Goal: Check status: Check status

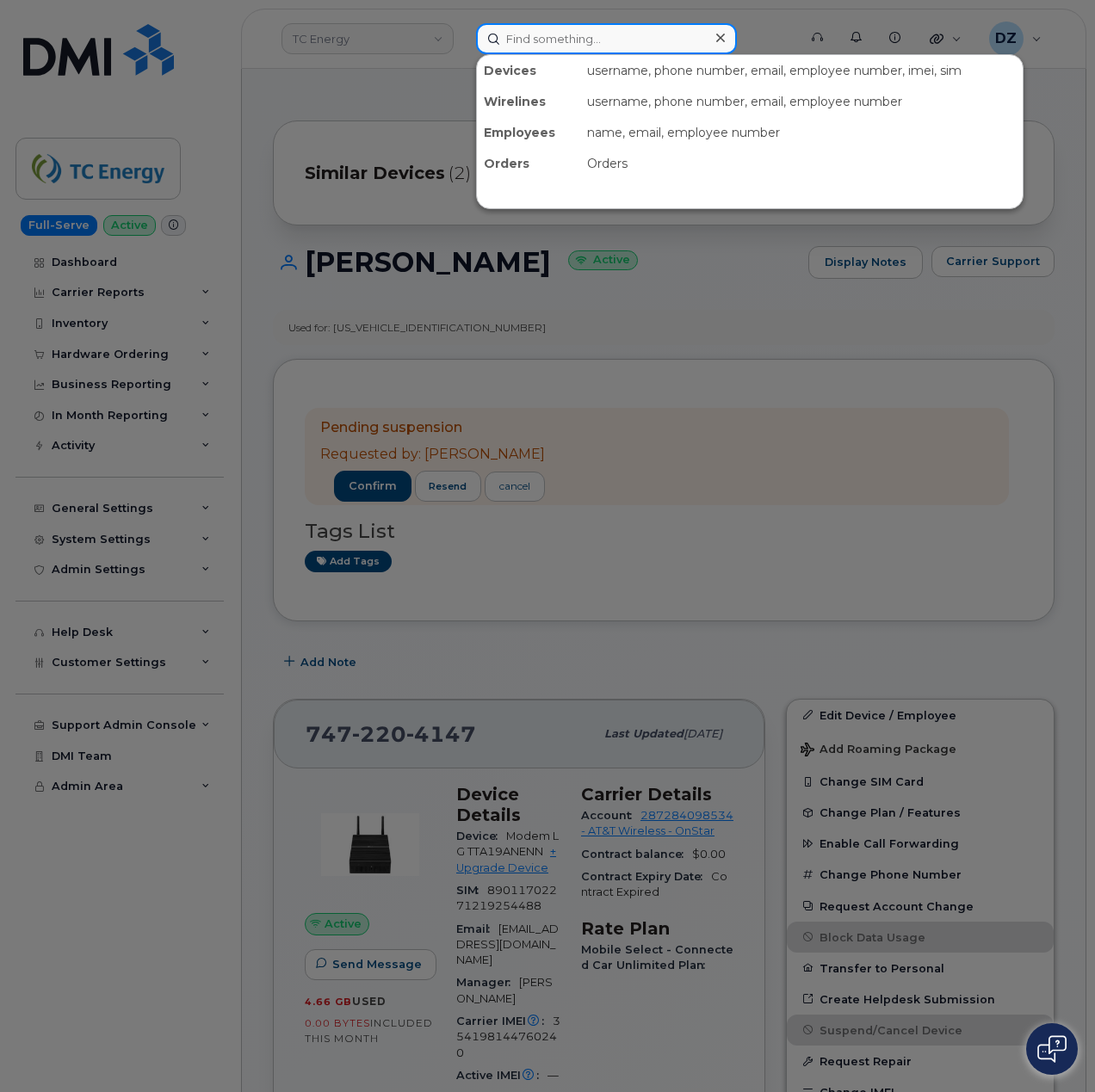
click at [559, 42] on input at bounding box center [606, 38] width 260 height 31
paste input "6104128195"
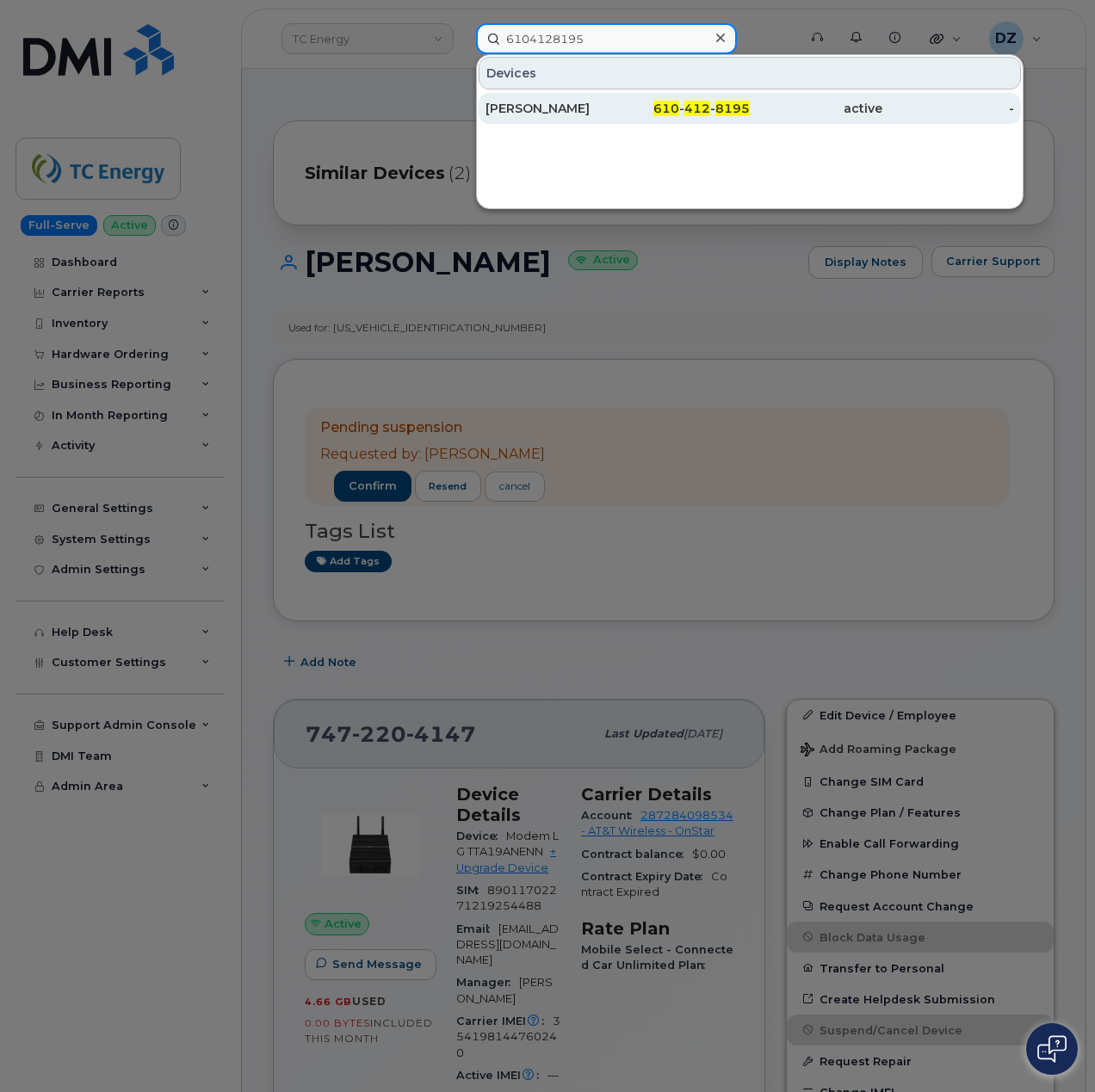
type input "6104128195"
click at [641, 107] on div "610 - 412 - 8195" at bounding box center [684, 108] width 132 height 17
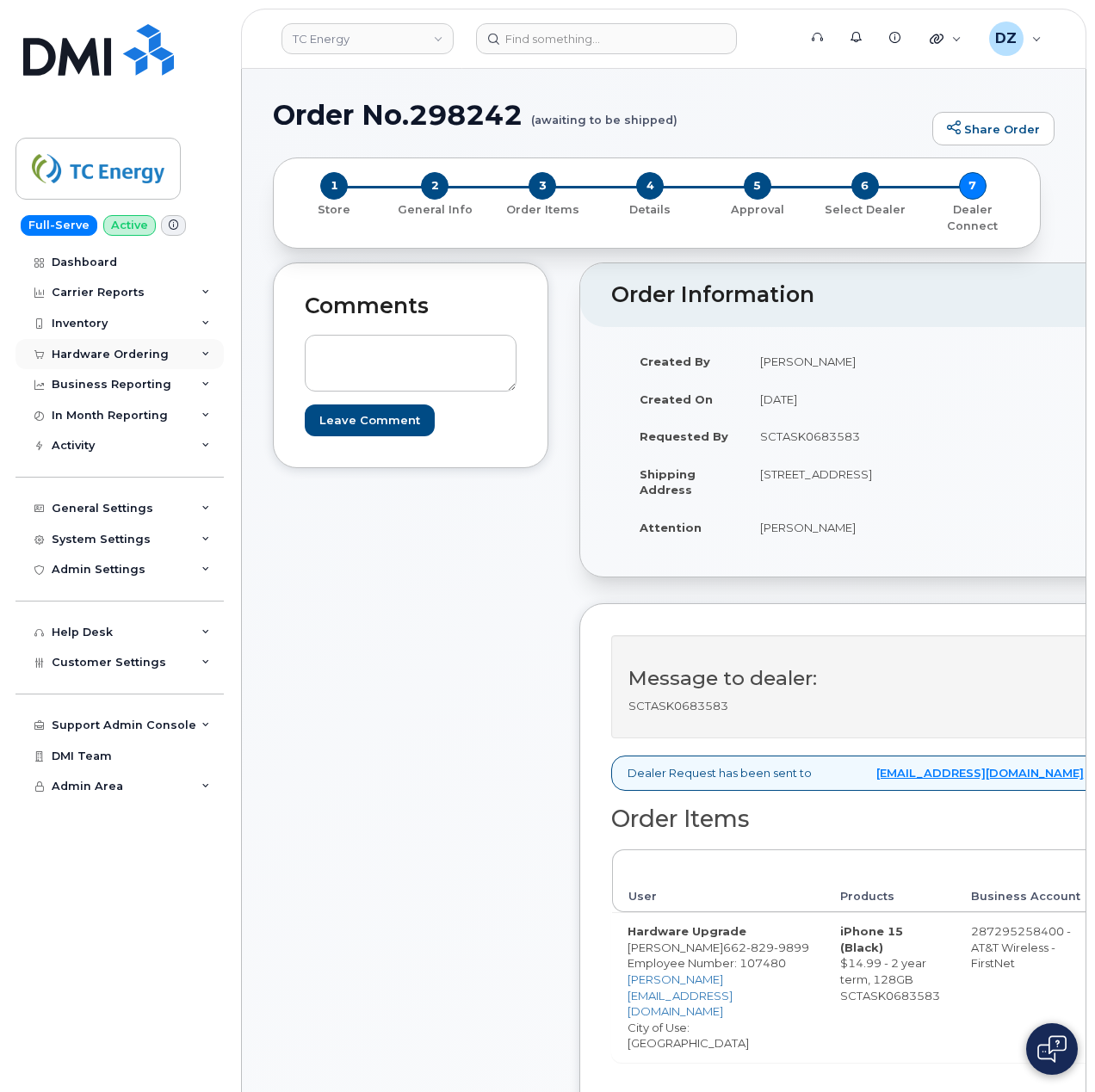
click at [131, 348] on div "Hardware Ordering" at bounding box center [110, 354] width 117 height 13
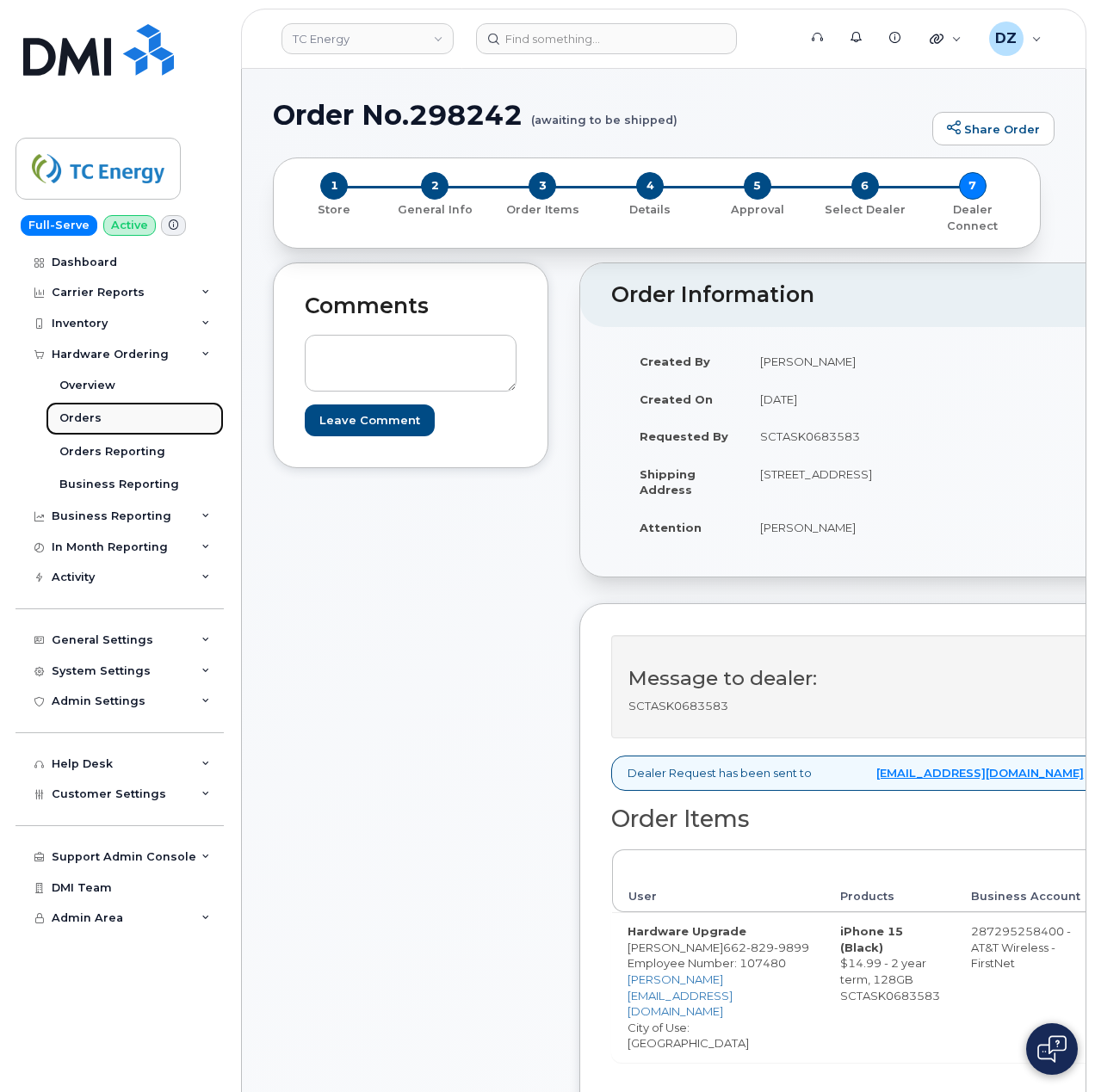
click at [123, 424] on link "Orders" at bounding box center [135, 418] width 178 height 33
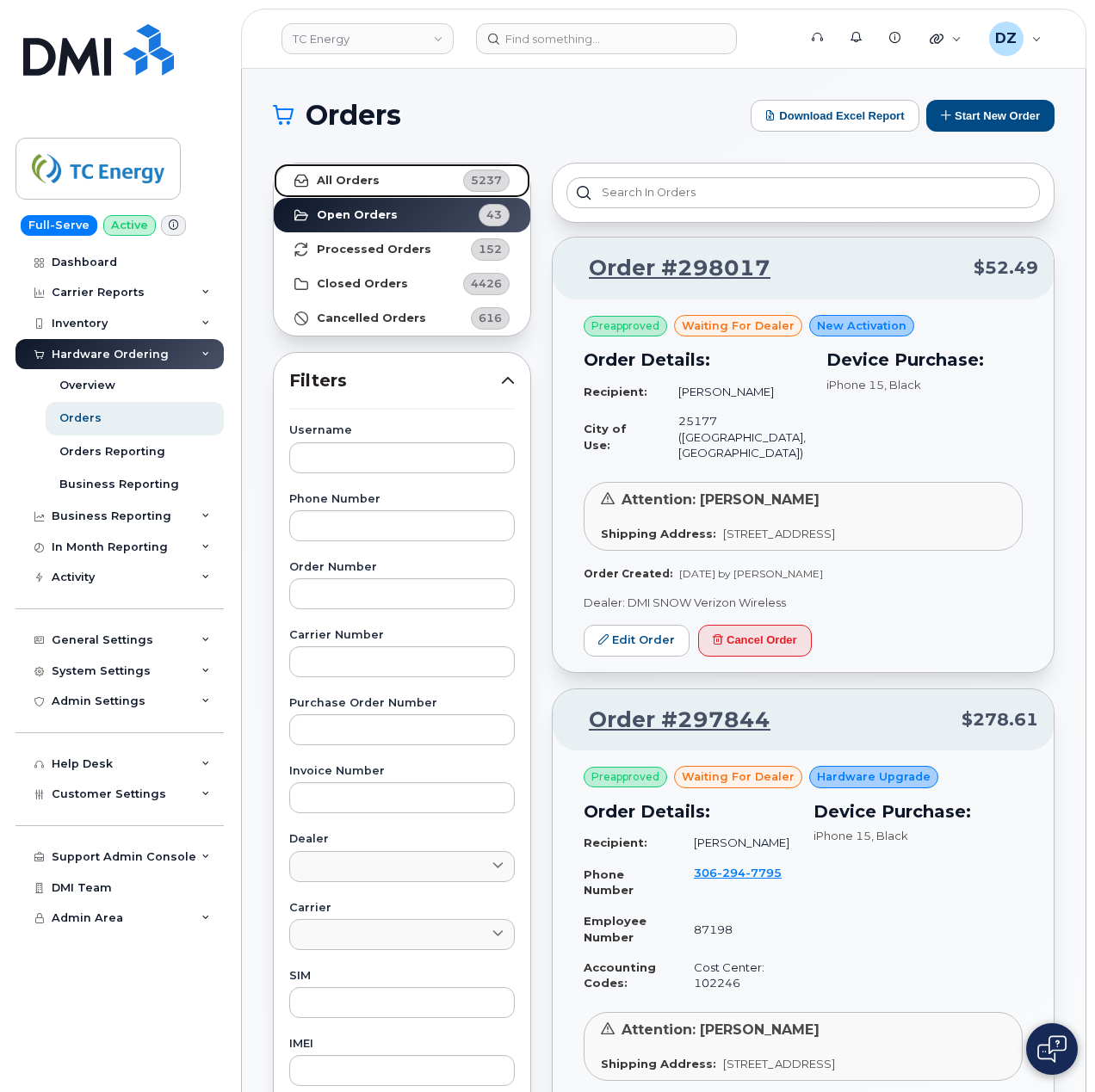
click at [370, 179] on strong "All Orders" at bounding box center [348, 181] width 63 height 13
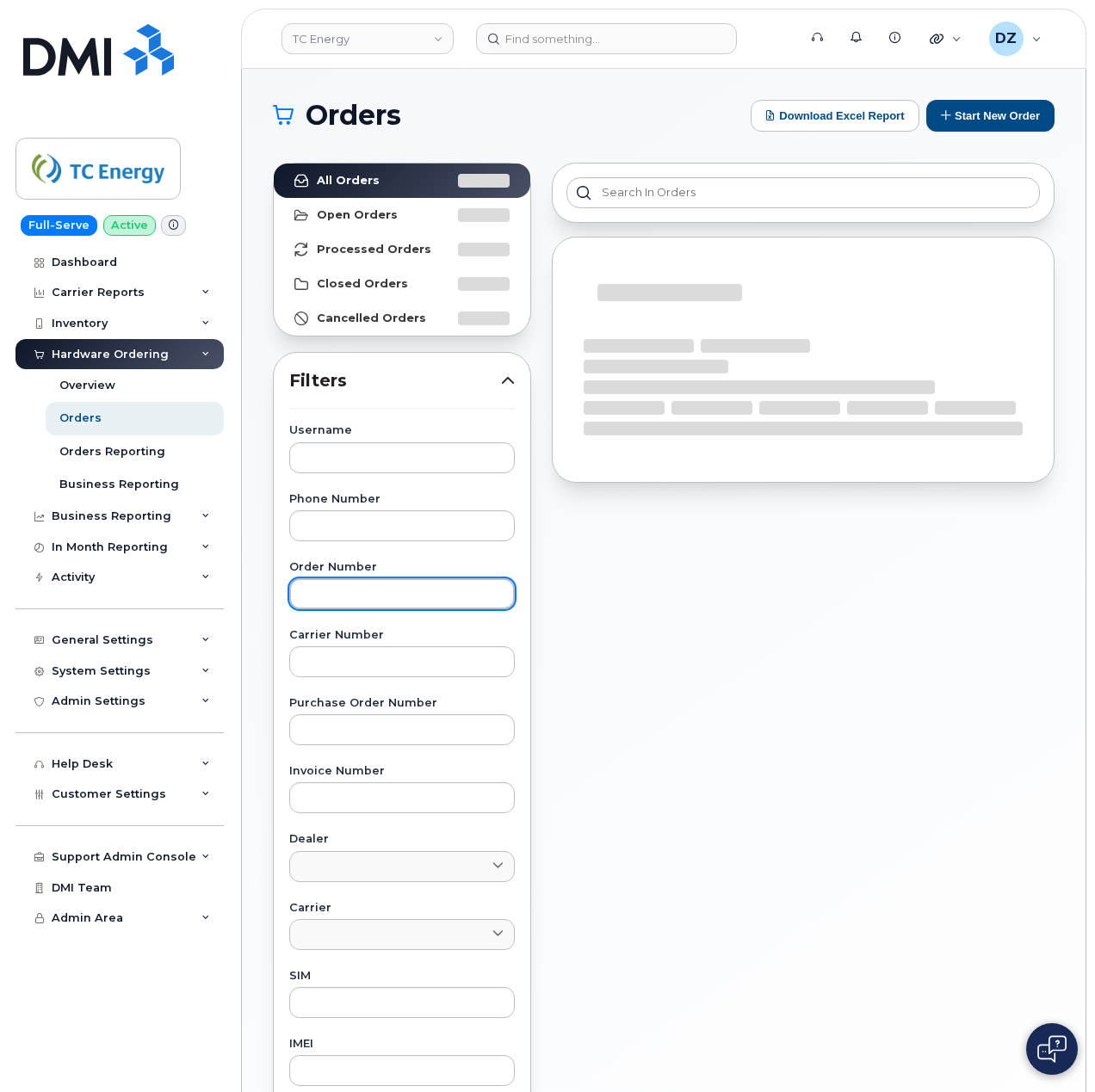
click at [366, 597] on input "text" at bounding box center [402, 593] width 226 height 31
paste input "297777"
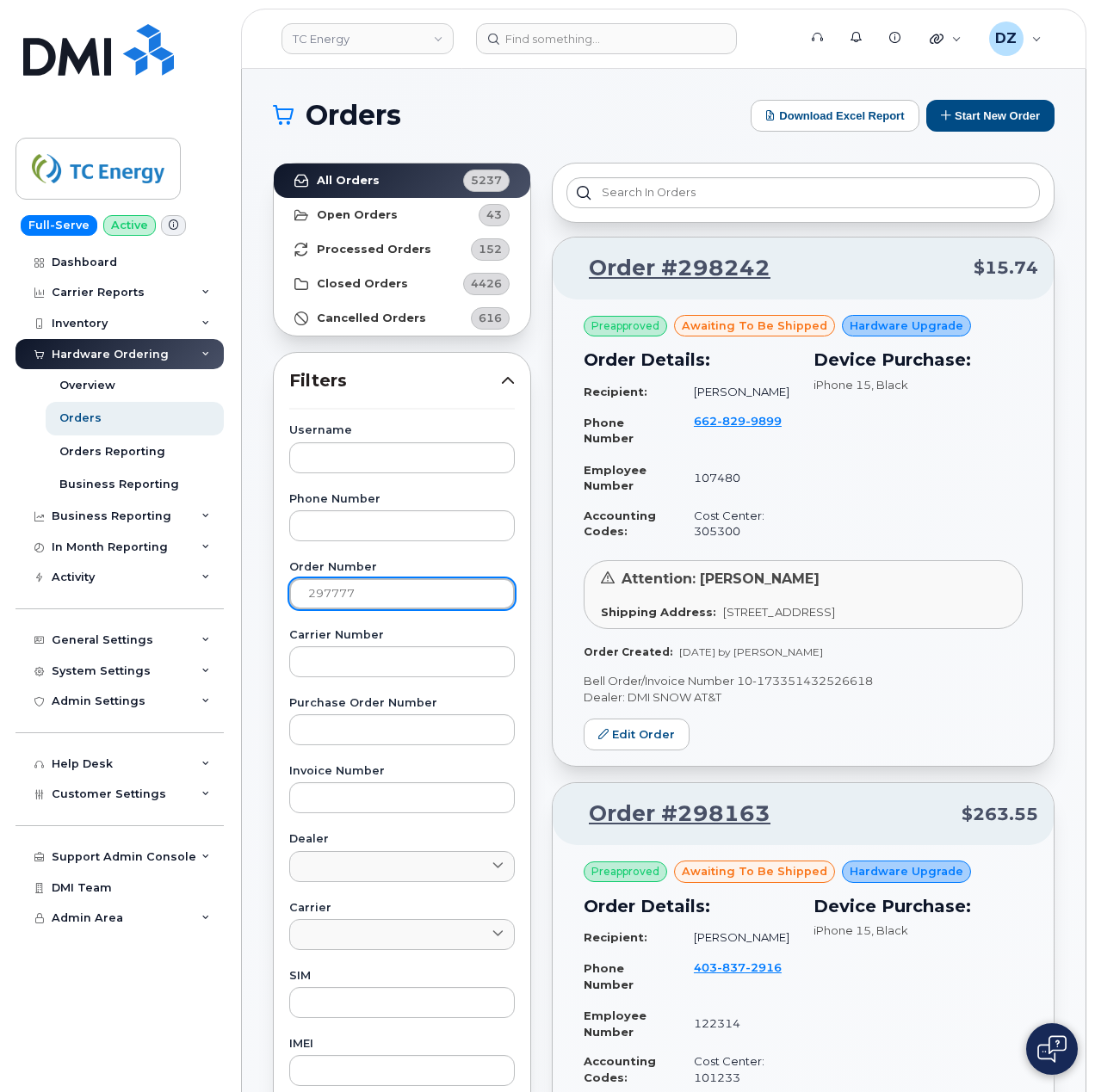
type input "297777"
click at [413, 176] on link "All Orders 5237" at bounding box center [402, 181] width 257 height 34
